Goal: Information Seeking & Learning: Learn about a topic

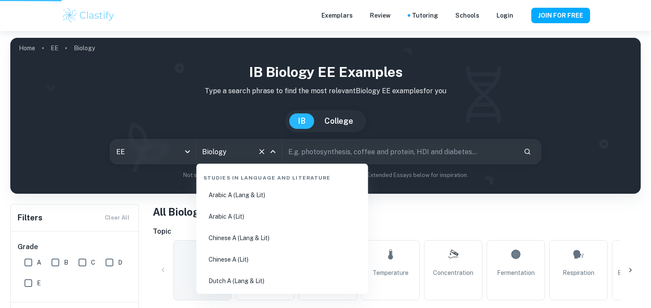
click at [231, 226] on h6 "Topic" at bounding box center [397, 231] width 488 height 10
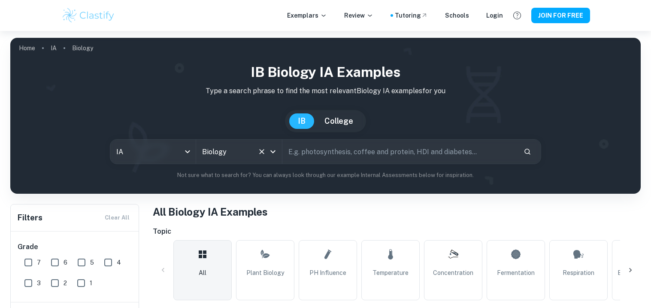
click at [245, 146] on input "Biology" at bounding box center [227, 151] width 54 height 16
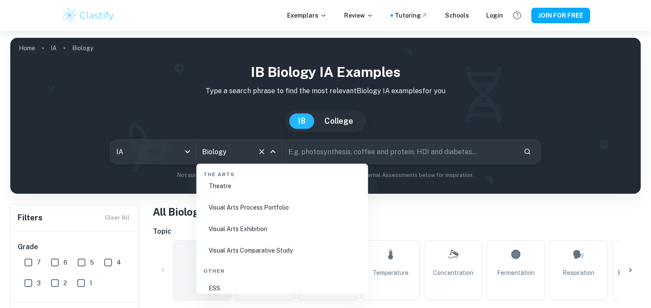
scroll to position [1635, 0]
click at [255, 244] on li "Visual Arts Comparative Study" at bounding box center [282, 251] width 165 height 20
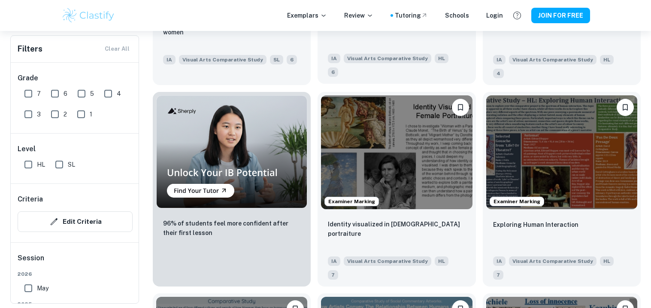
scroll to position [537, 0]
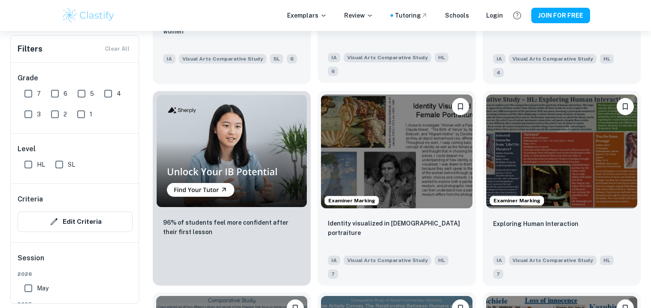
click at [421, 105] on img at bounding box center [396, 150] width 151 height 113
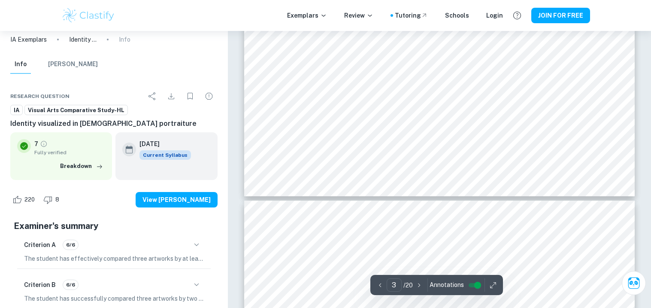
scroll to position [732, 0]
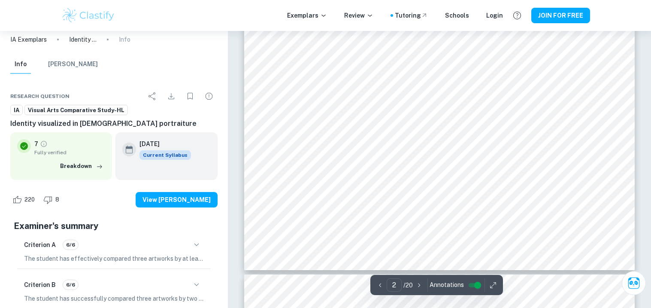
type input "1"
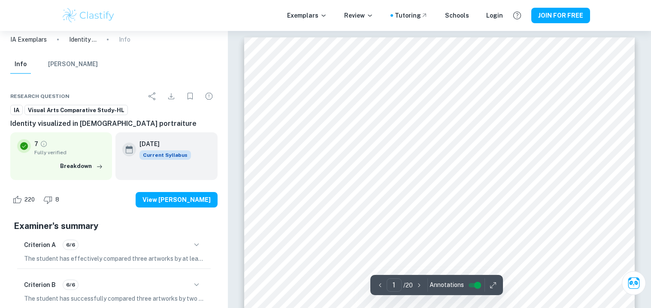
scroll to position [0, 0]
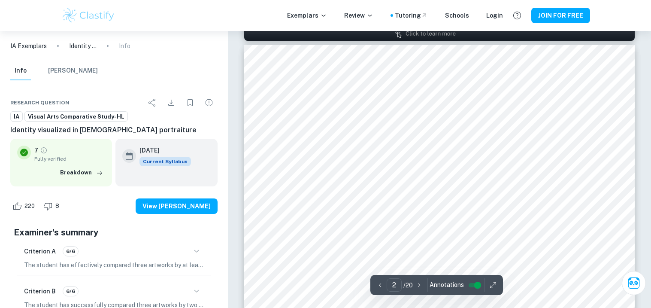
scroll to position [338, 0]
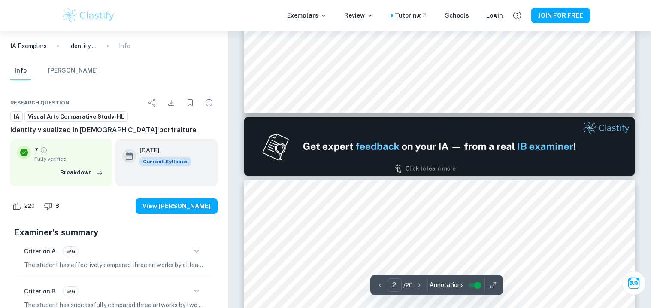
type input "1"
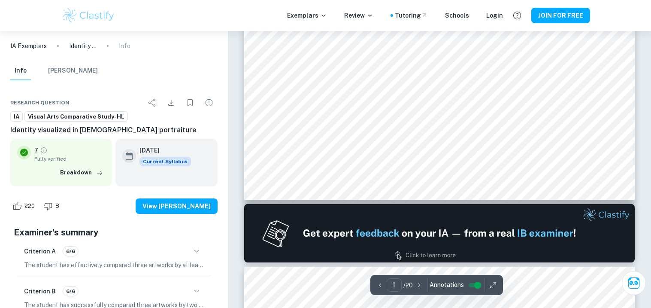
scroll to position [115, 0]
